Goal: Task Accomplishment & Management: Use online tool/utility

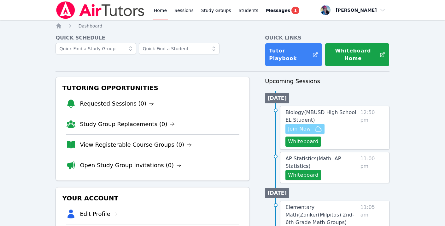
click at [223, 127] on span "Join Now" at bounding box center [305, 129] width 34 height 8
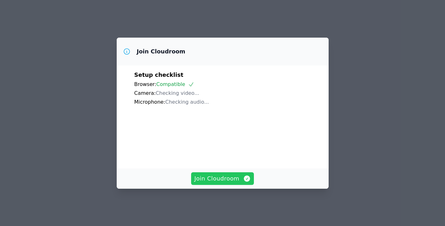
click at [229, 182] on span "Join Cloudroom" at bounding box center [222, 178] width 56 height 9
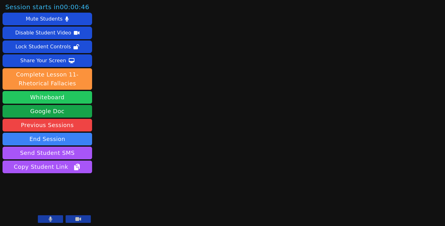
click at [40, 96] on button "Whiteboard" at bounding box center [48, 97] width 90 height 13
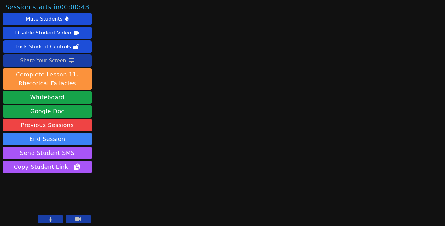
click at [51, 61] on div "Share Your Screen" at bounding box center [43, 61] width 46 height 10
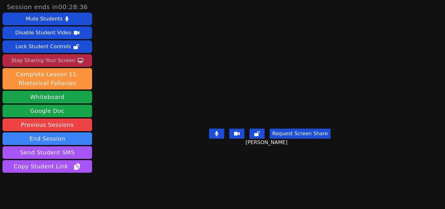
click at [302, 139] on button "Request Screen Share" at bounding box center [300, 134] width 61 height 10
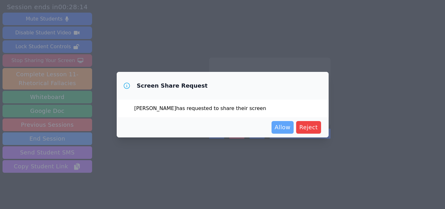
click at [282, 127] on span "Allow" at bounding box center [283, 127] width 16 height 9
click at [287, 124] on span "Allow" at bounding box center [283, 127] width 16 height 9
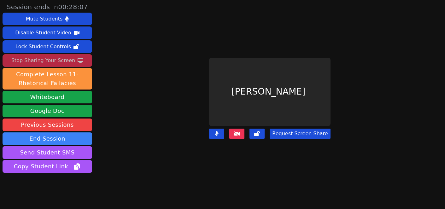
click at [293, 130] on button "Request Screen Share" at bounding box center [300, 134] width 61 height 10
click at [312, 133] on button "Request Screen Share" at bounding box center [300, 134] width 61 height 10
click at [283, 133] on button "Request Screen Share" at bounding box center [300, 134] width 61 height 10
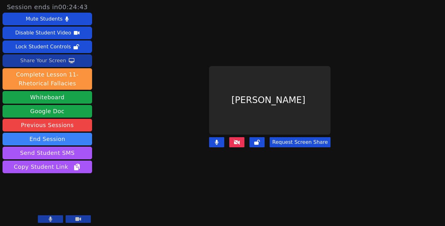
click at [51, 61] on div "Share Your Screen" at bounding box center [43, 61] width 46 height 10
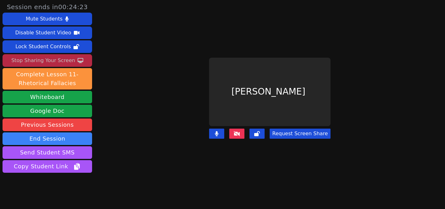
click at [284, 135] on button "Request Screen Share" at bounding box center [300, 134] width 61 height 10
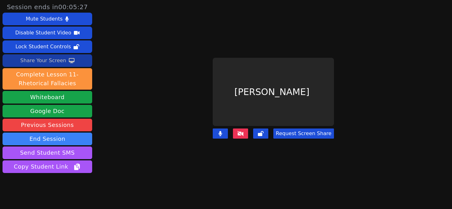
click at [53, 59] on div "Share Your Screen" at bounding box center [43, 61] width 46 height 10
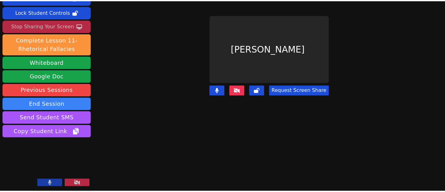
scroll to position [35, 0]
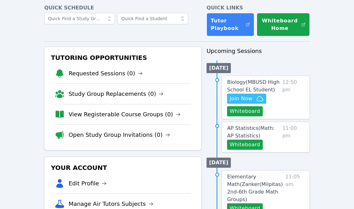
scroll to position [31, 0]
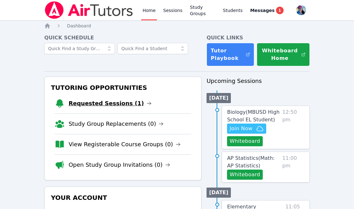
click at [116, 101] on link "Requested Sessions (1)" at bounding box center [109, 103] width 83 height 9
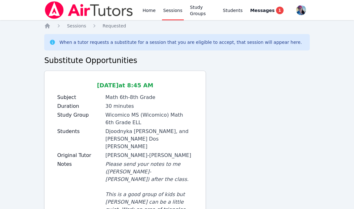
scroll to position [36, 0]
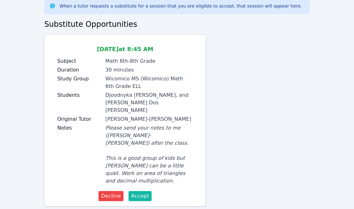
click at [139, 192] on span "Accept" at bounding box center [140, 196] width 18 height 8
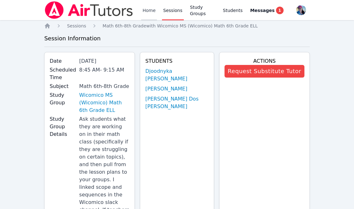
click at [149, 11] on link "Home" at bounding box center [148, 10] width 15 height 20
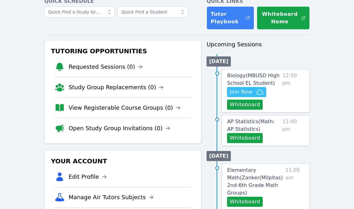
scroll to position [87, 0]
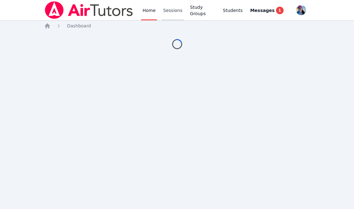
click at [172, 12] on link "Sessions" at bounding box center [173, 10] width 22 height 20
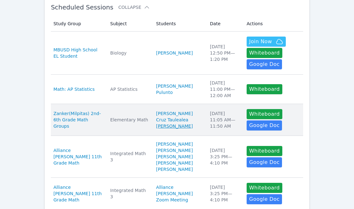
scroll to position [120, 0]
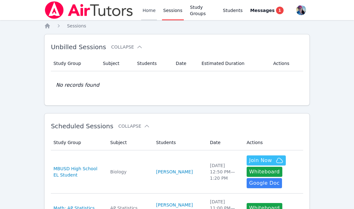
click at [144, 13] on link "Home" at bounding box center [148, 10] width 15 height 20
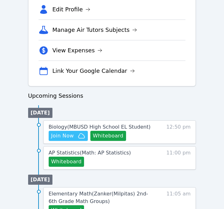
scroll to position [225, 0]
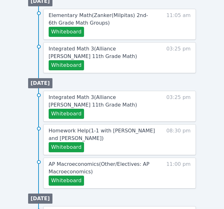
scroll to position [418, 0]
